Goal: Information Seeking & Learning: Find contact information

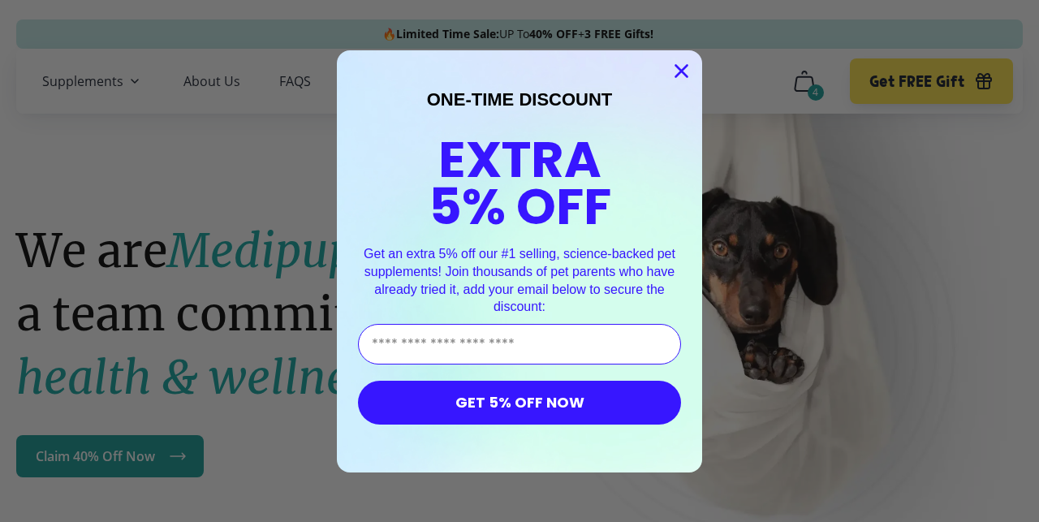
click at [676, 68] on icon "Close dialog" at bounding box center [681, 70] width 11 height 11
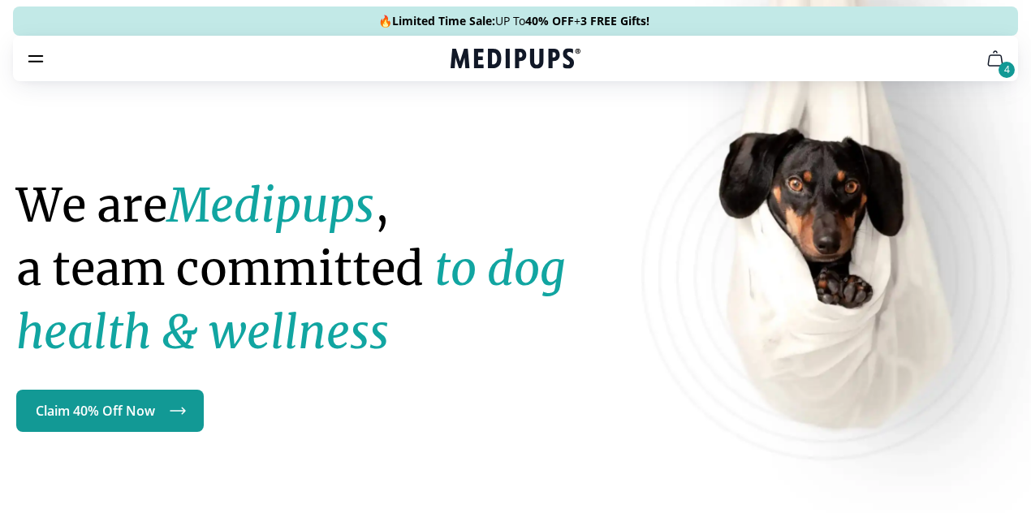
click at [999, 78] on div "4" at bounding box center [1007, 70] width 16 height 16
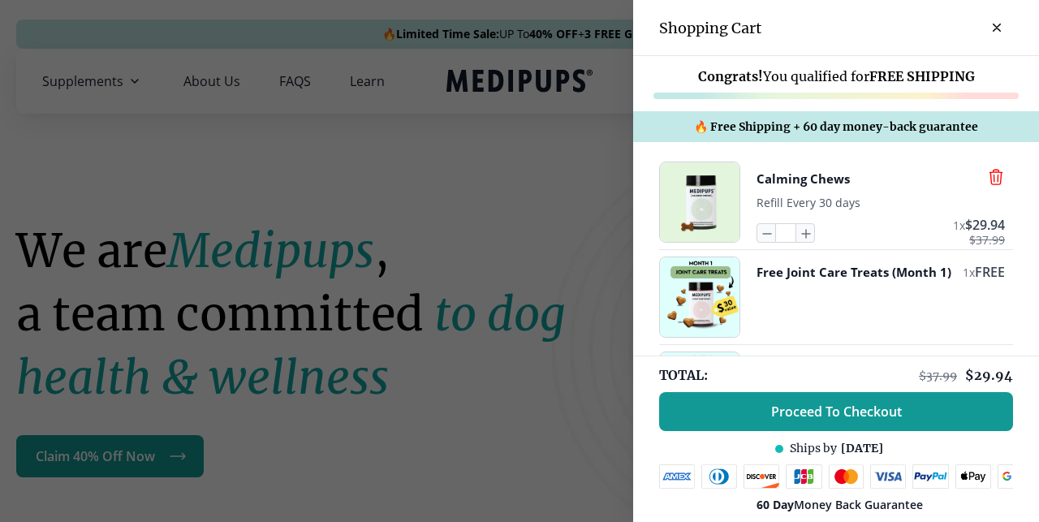
click at [990, 179] on icon "button" at bounding box center [996, 177] width 12 height 15
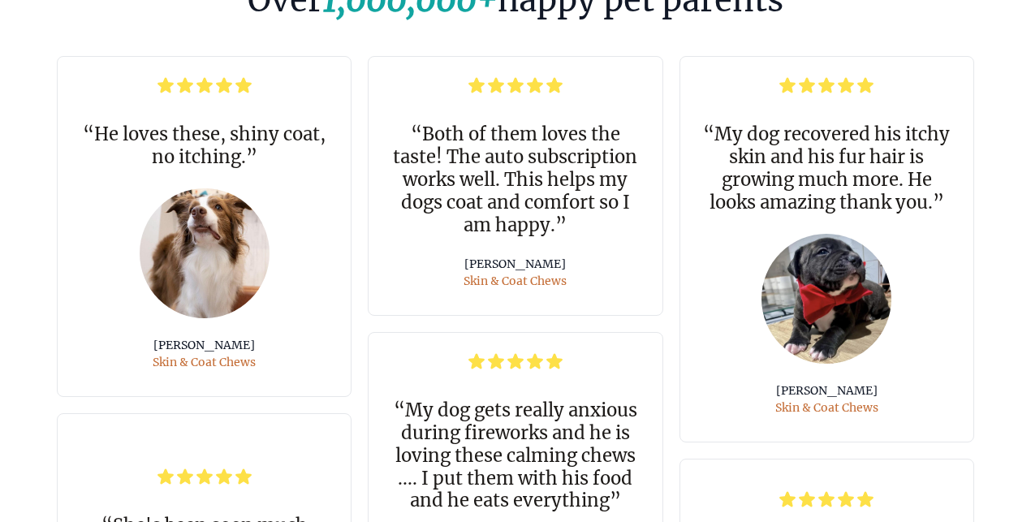
scroll to position [3572, 0]
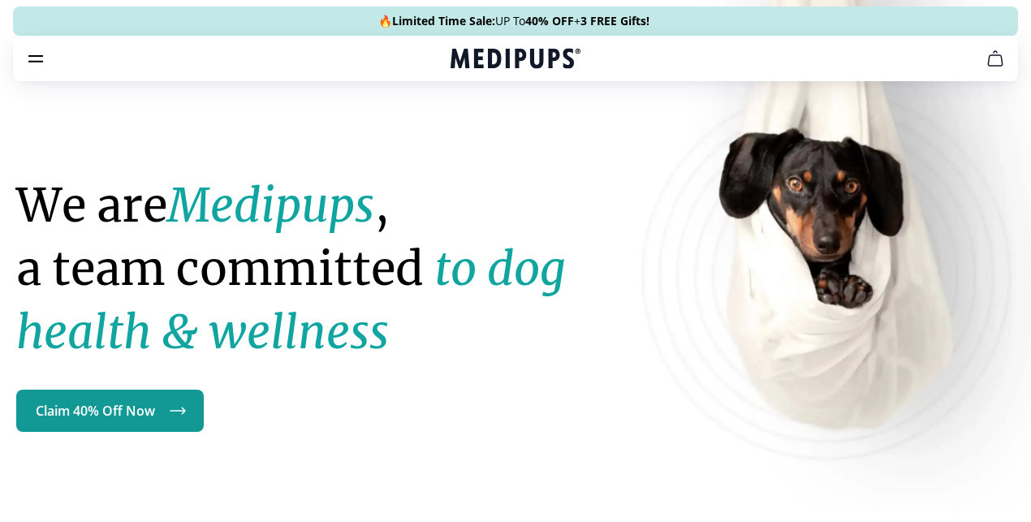
click at [505, 229] on link "FAQS" at bounding box center [521, 237] width 32 height 16
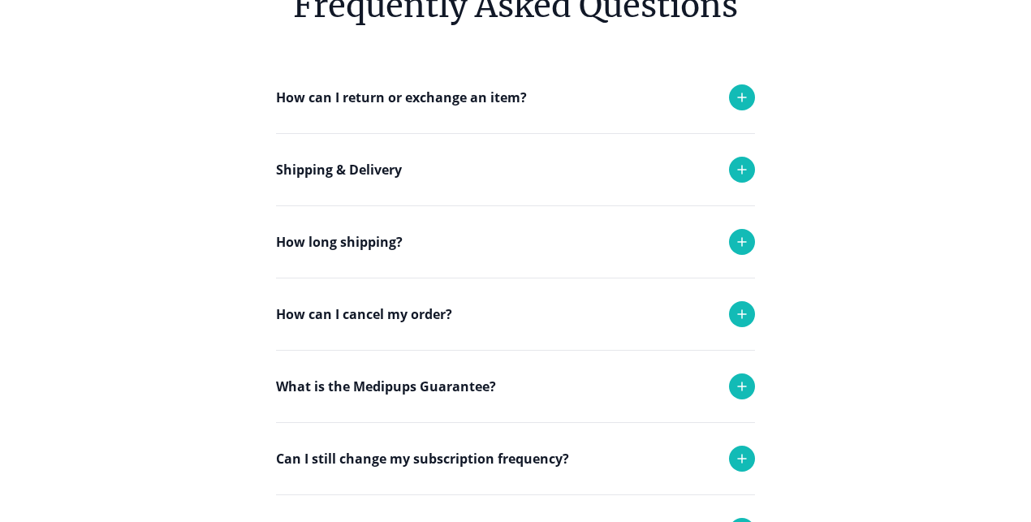
scroll to position [162, 0]
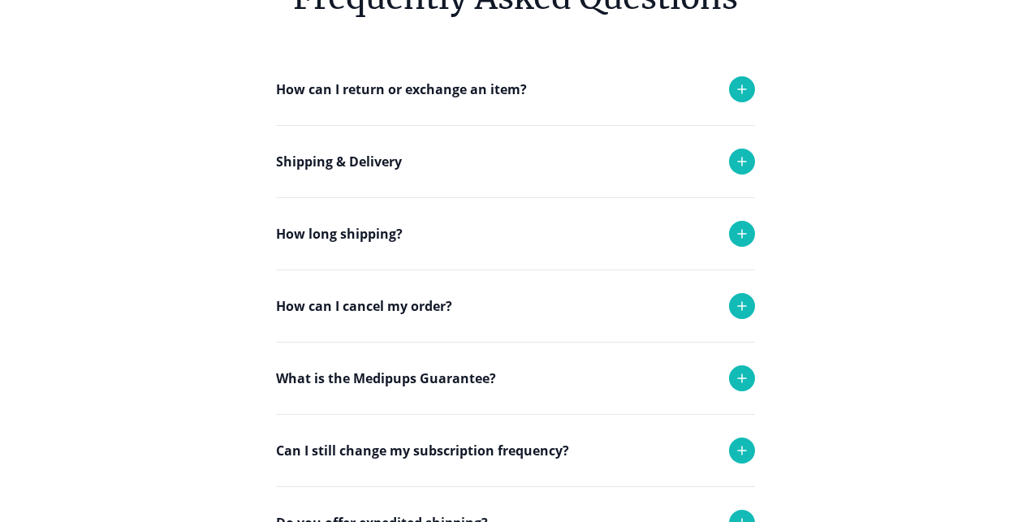
click at [739, 99] on icon at bounding box center [741, 89] width 19 height 19
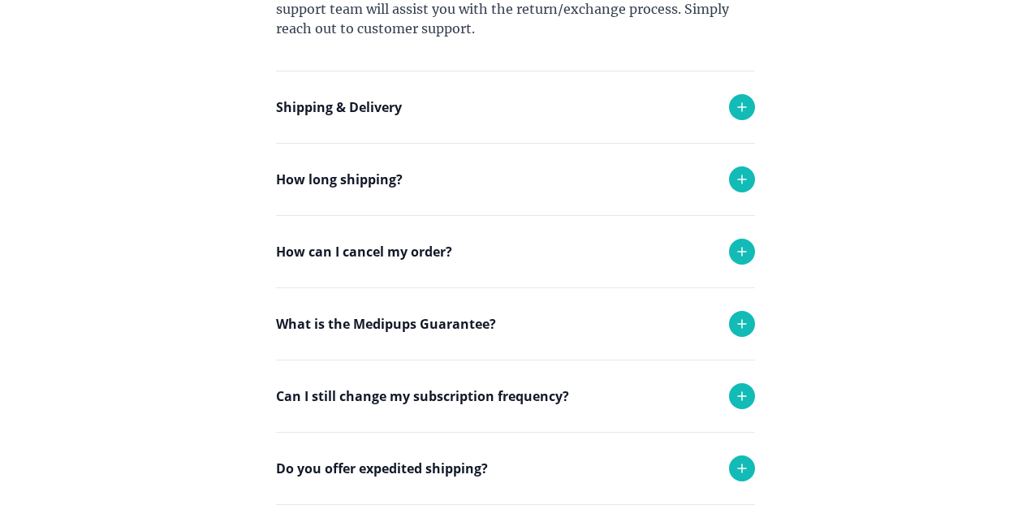
scroll to position [703, 0]
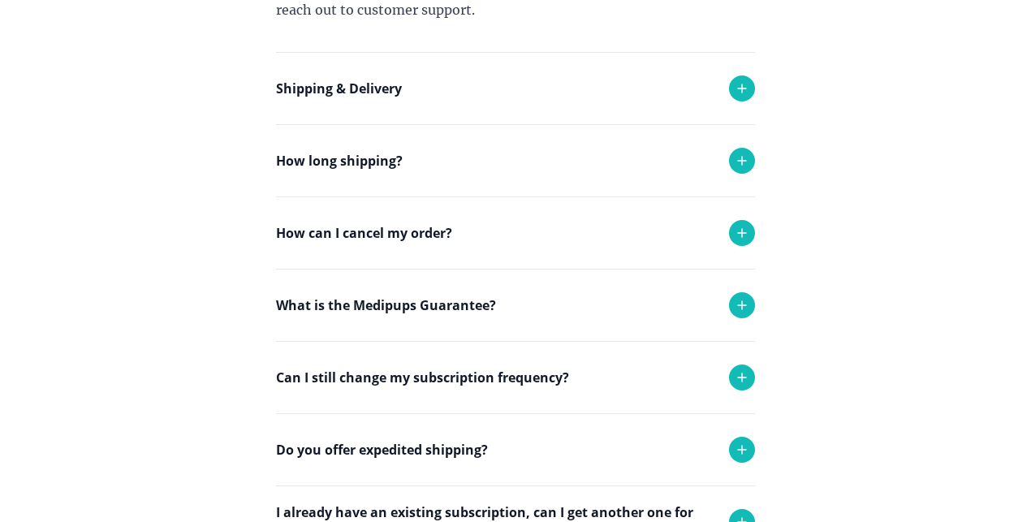
click at [751, 243] on icon at bounding box center [741, 232] width 19 height 19
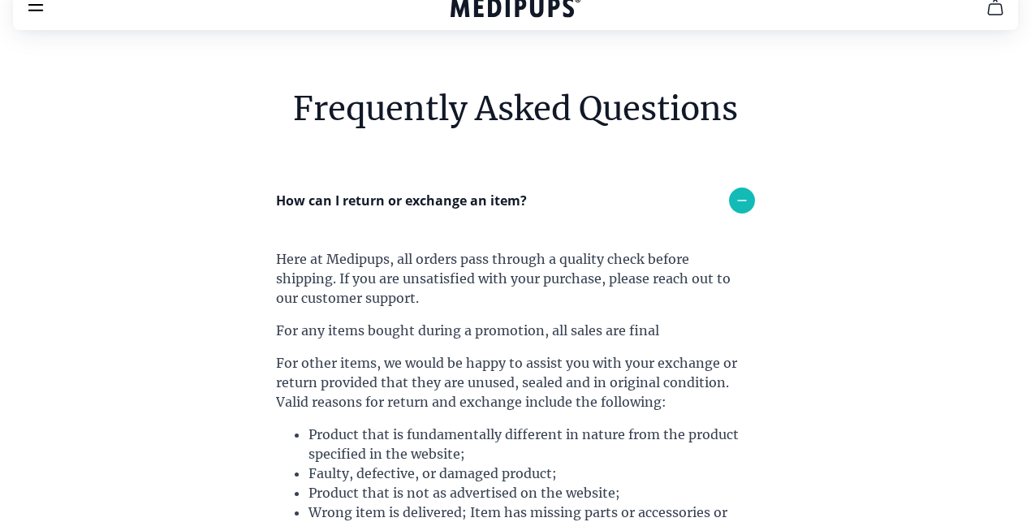
scroll to position [0, 0]
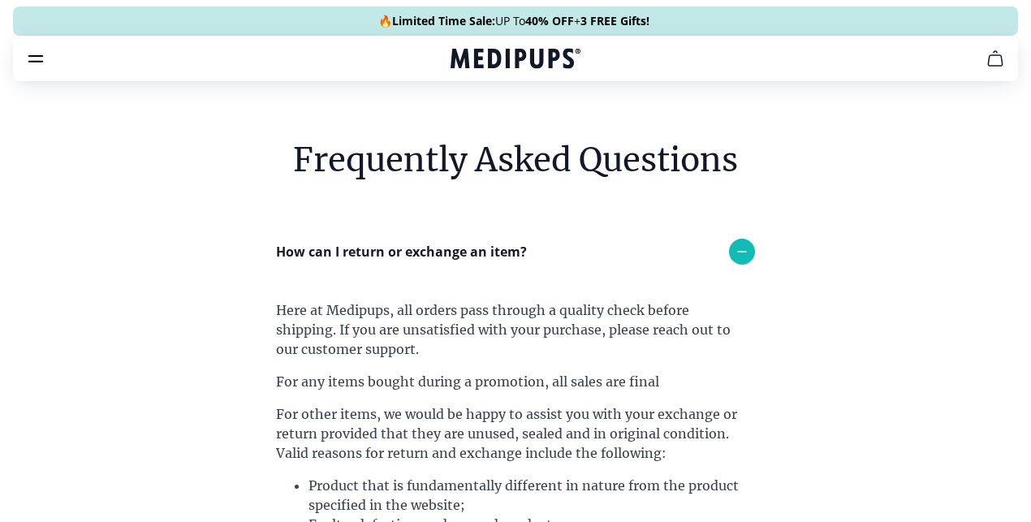
click at [492, 180] on link "About Us" at bounding box center [520, 188] width 57 height 16
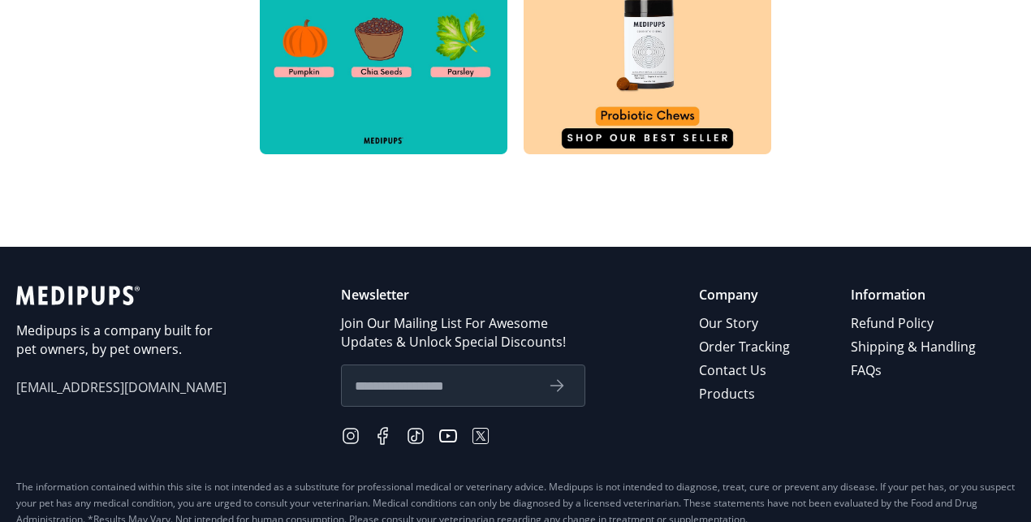
scroll to position [974, 0]
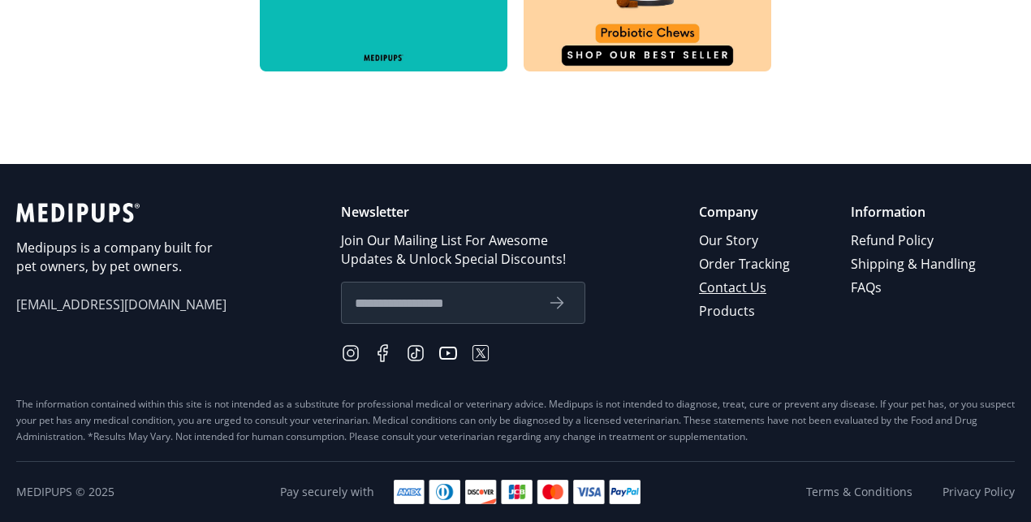
click at [723, 300] on link "Contact Us" at bounding box center [745, 288] width 93 height 24
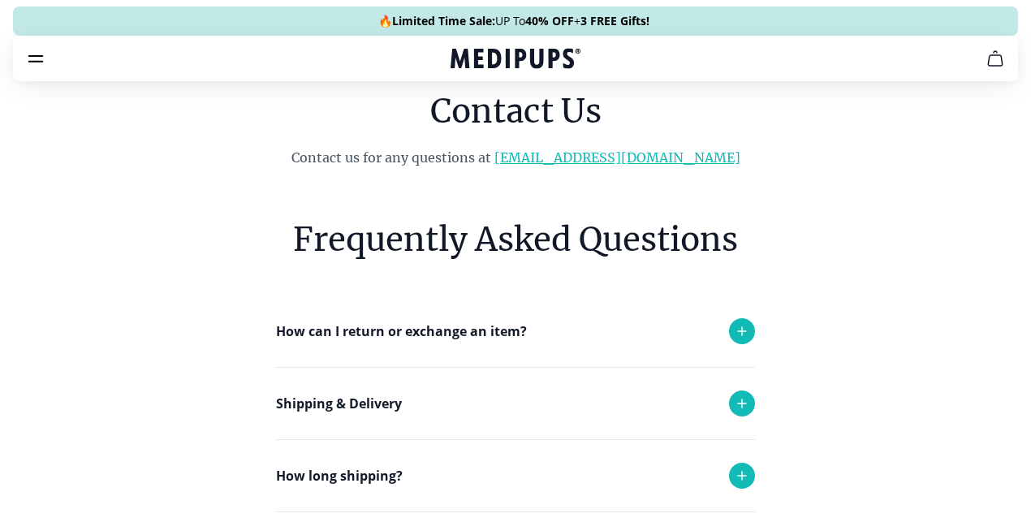
click at [596, 166] on link "[EMAIL_ADDRESS][DOMAIN_NAME]" at bounding box center [617, 157] width 246 height 16
